Goal: Transaction & Acquisition: Purchase product/service

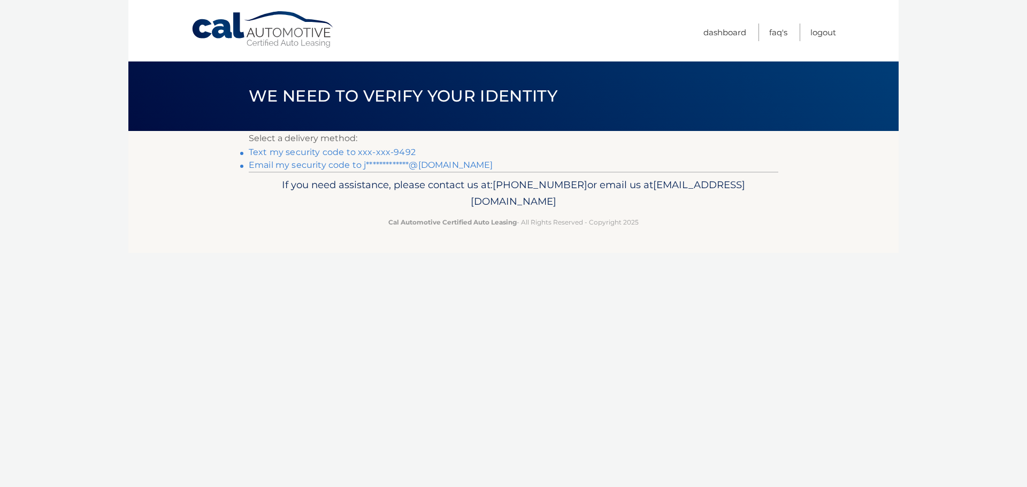
click at [400, 152] on link "Text my security code to xxx-xxx-9492" at bounding box center [332, 152] width 167 height 10
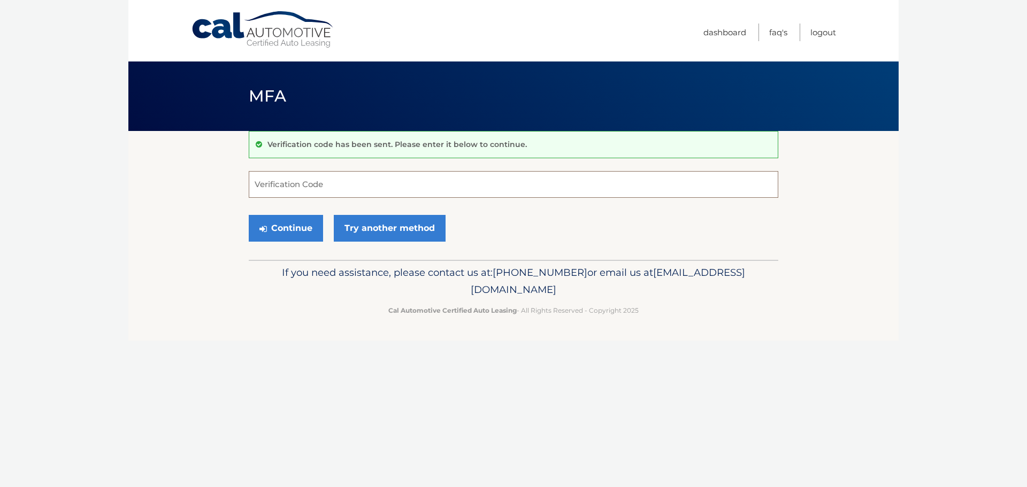
click at [358, 189] on input "Verification Code" at bounding box center [513, 184] width 529 height 27
type input "491844"
click at [249, 215] on button "Continue" at bounding box center [286, 228] width 74 height 27
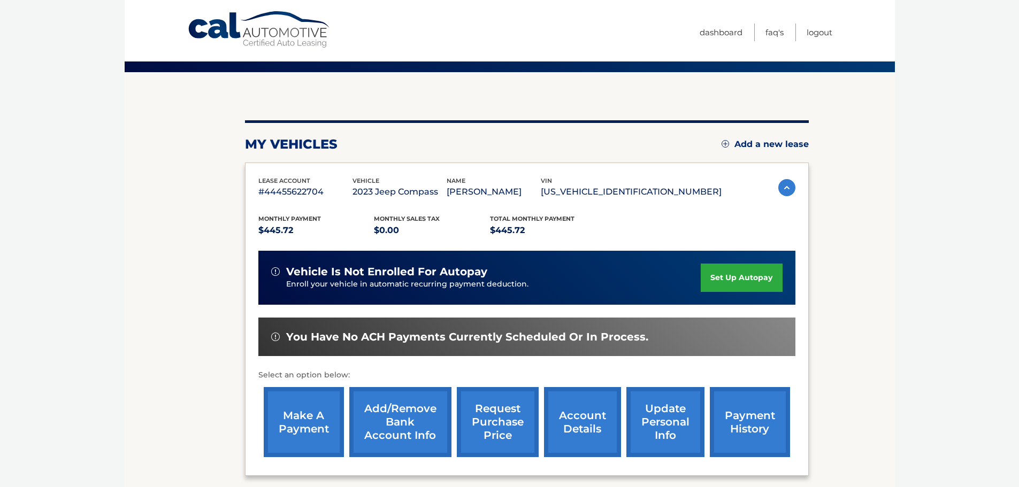
scroll to position [160, 0]
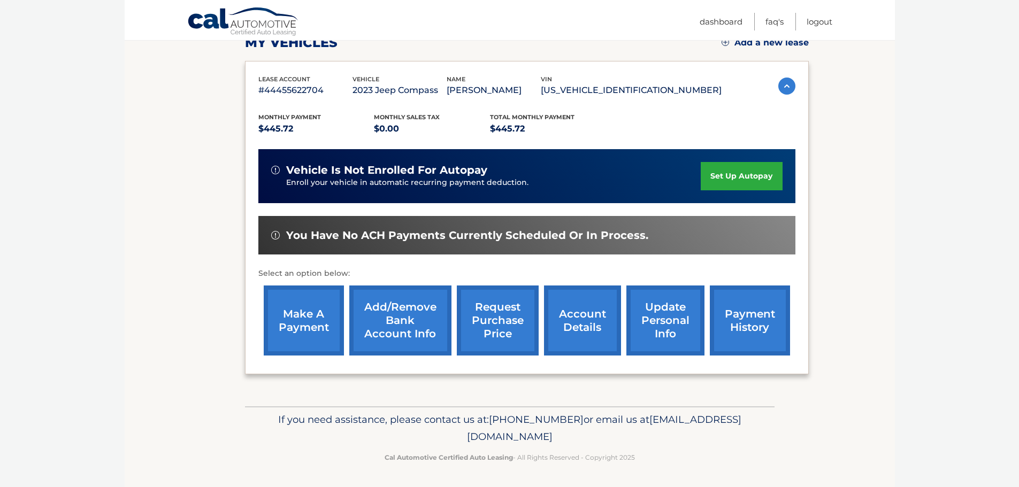
click at [305, 319] on link "make a payment" at bounding box center [304, 321] width 80 height 70
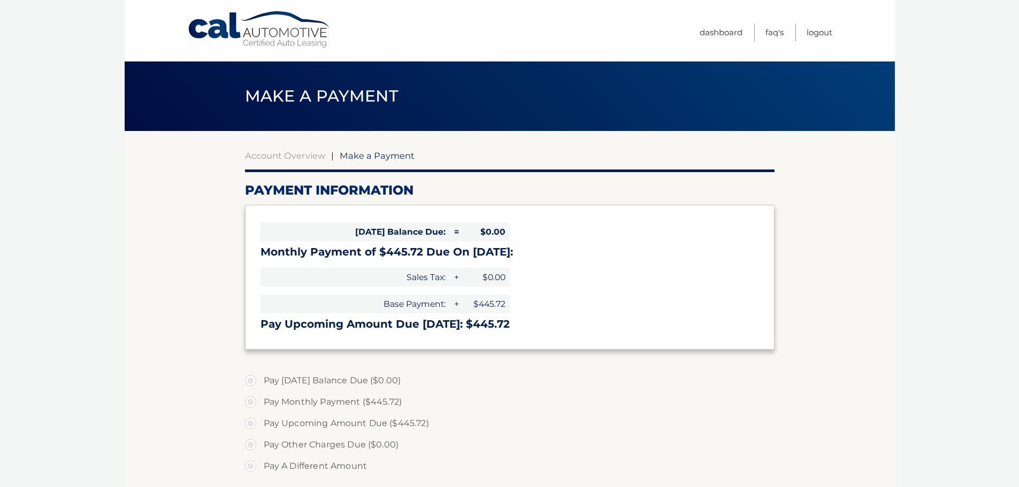
select select "NTM1ZDExMGUtMGYxMC00N2QxLThkY2UtNThlNDY4NzZmOTRi"
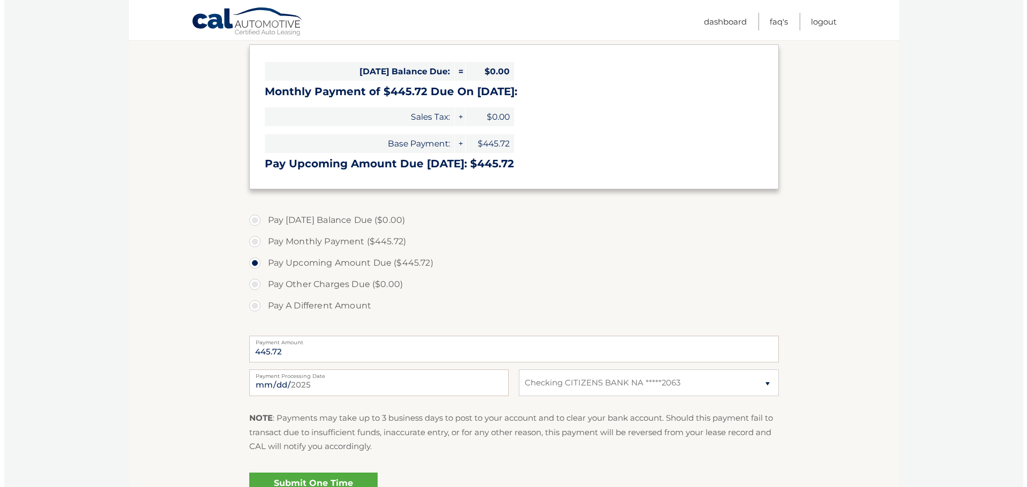
scroll to position [214, 0]
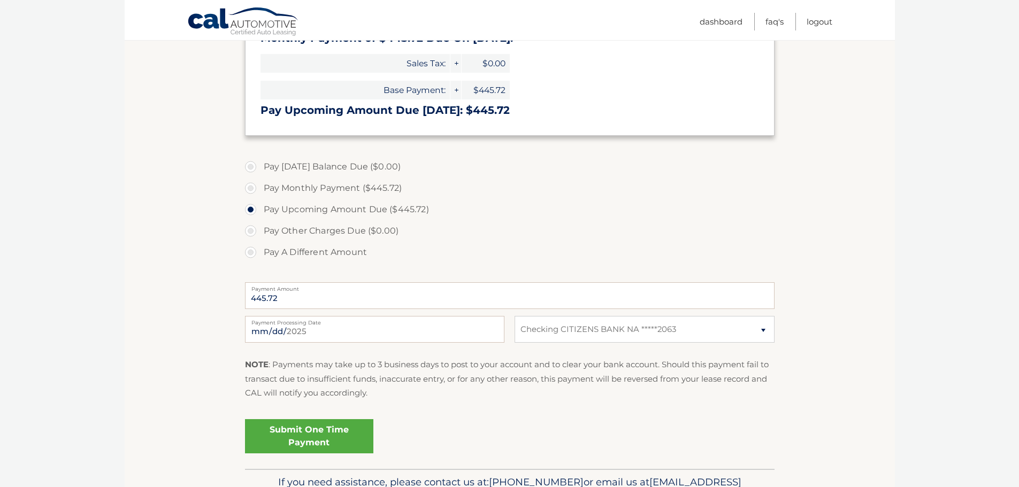
click at [289, 433] on link "Submit One Time Payment" at bounding box center [309, 436] width 128 height 34
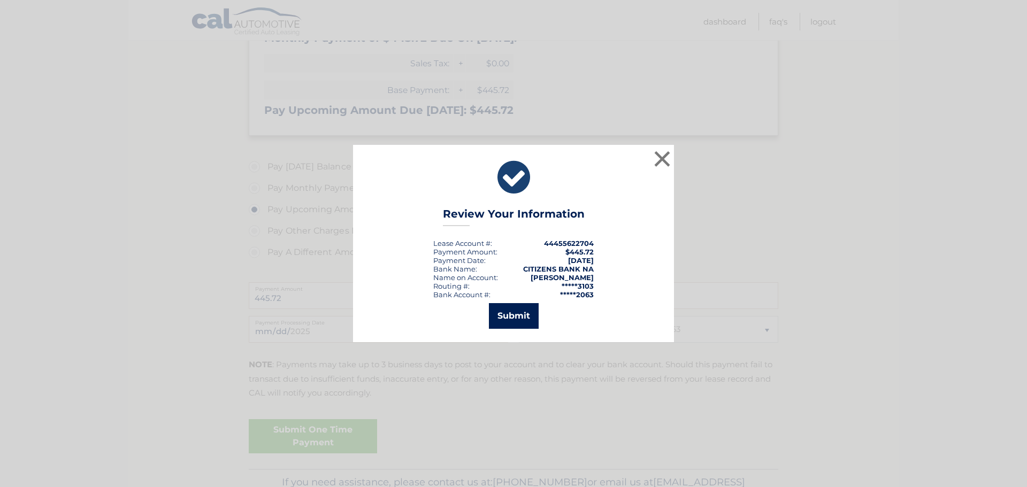
click at [506, 320] on button "Submit" at bounding box center [514, 316] width 50 height 26
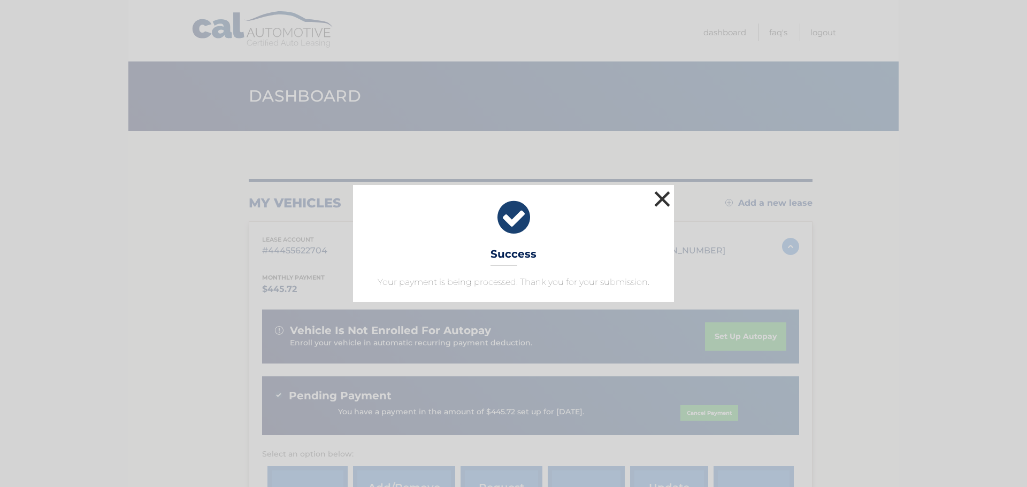
click at [661, 197] on button "×" at bounding box center [661, 198] width 21 height 21
